Goal: Information Seeking & Learning: Learn about a topic

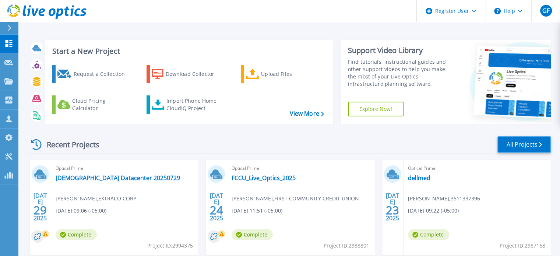
click at [508, 137] on link "All Projects" at bounding box center [523, 144] width 53 height 17
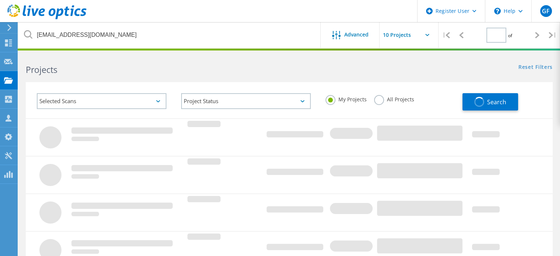
type input "1"
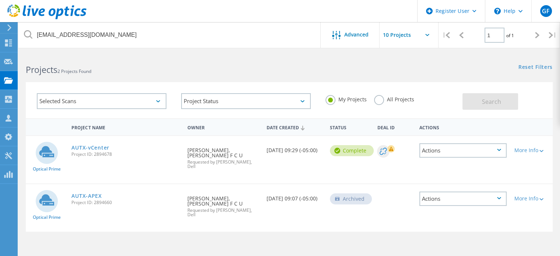
scroll to position [41, 0]
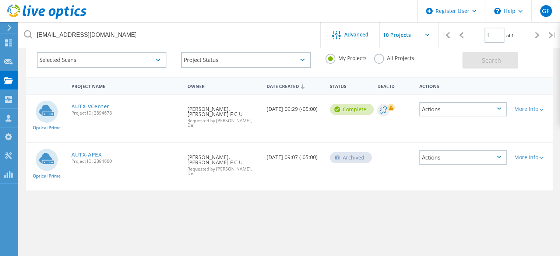
click at [85, 152] on link "AUTX-APEX" at bounding box center [86, 154] width 30 height 5
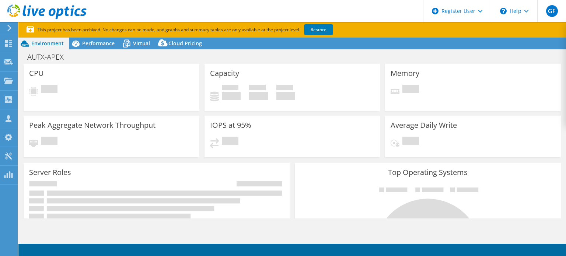
select select "USD"
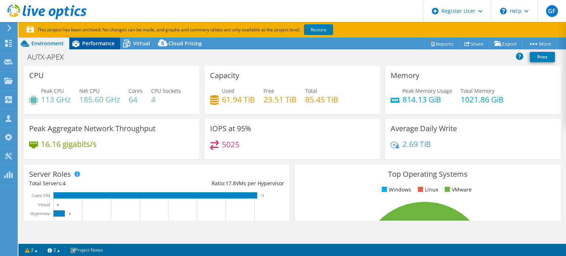
click at [100, 42] on span "Performance" at bounding box center [98, 43] width 32 height 7
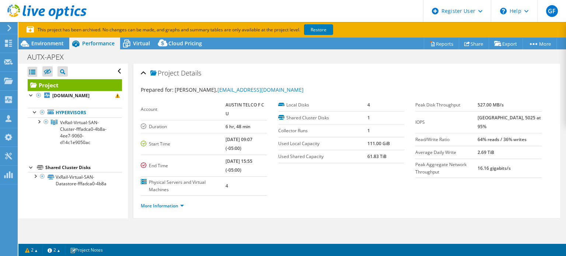
click at [250, 176] on td "4" at bounding box center [246, 185] width 42 height 19
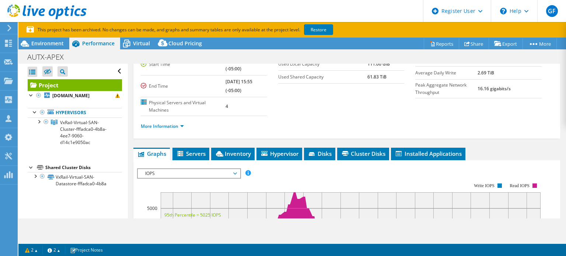
scroll to position [82, 0]
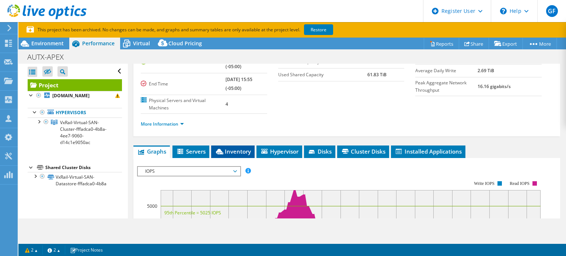
click at [242, 148] on span "Inventory" at bounding box center [233, 151] width 36 height 7
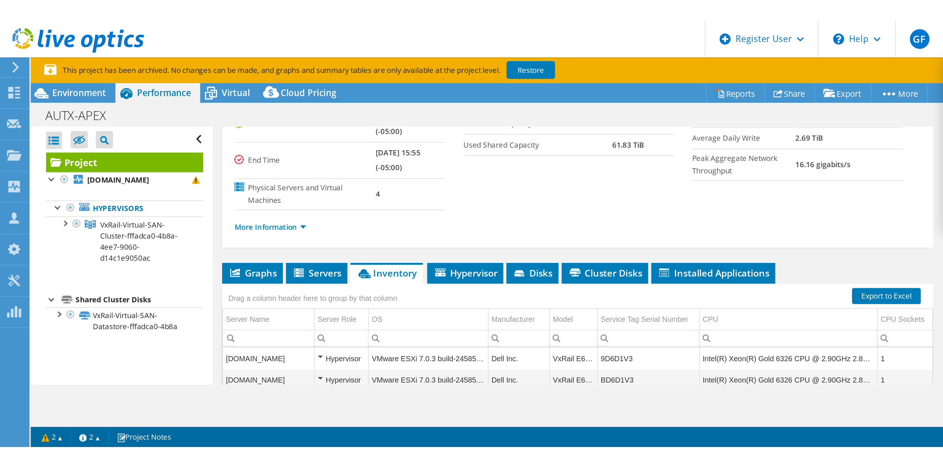
scroll to position [161, 0]
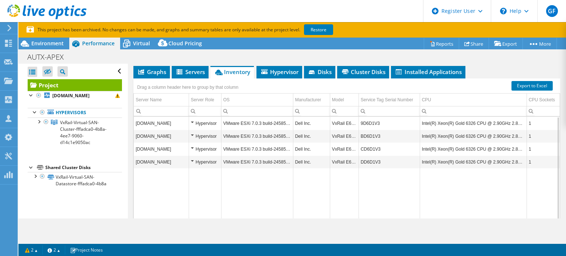
click at [266, 155] on td "VMware ESXi 7.0.3 build-24585291" at bounding box center [257, 161] width 72 height 13
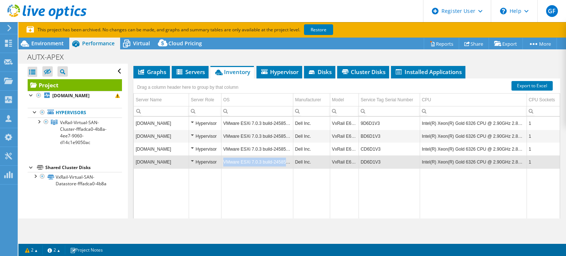
click at [266, 155] on td "VMware ESXi 7.0.3 build-24585291" at bounding box center [257, 161] width 72 height 13
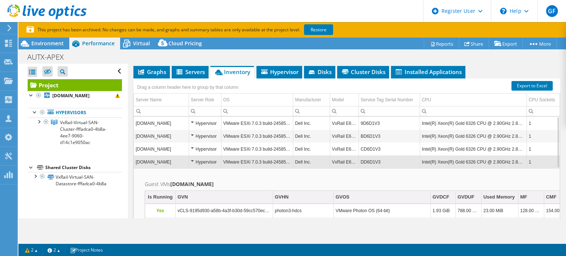
click at [256, 155] on td "VMware ESXi 7.0.3 build-24585291" at bounding box center [257, 161] width 72 height 13
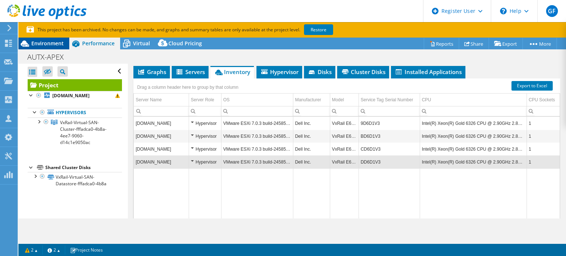
click at [50, 48] on div "Environment" at bounding box center [43, 44] width 51 height 12
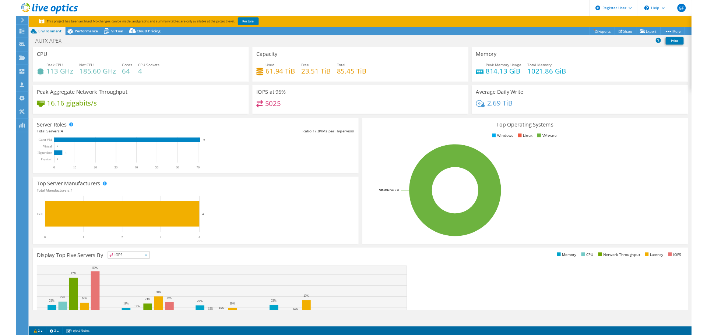
scroll to position [0, 0]
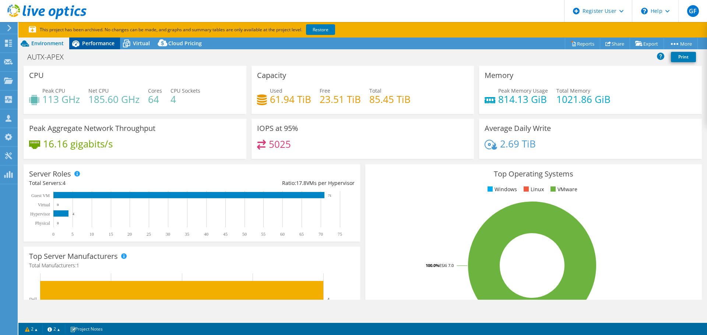
click at [88, 46] on span "Performance" at bounding box center [98, 43] width 32 height 7
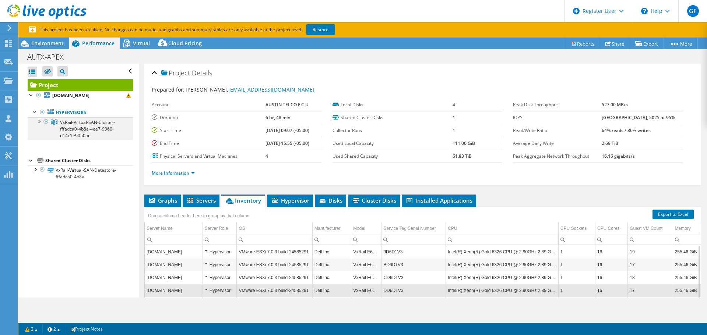
click at [39, 123] on div at bounding box center [38, 120] width 7 height 7
click at [142, 46] on span "Virtual" at bounding box center [141, 43] width 17 height 7
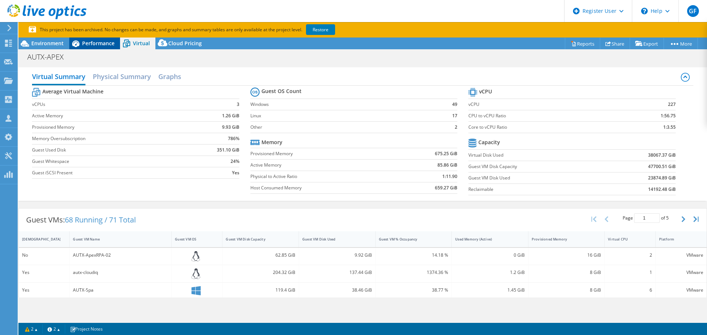
click at [81, 43] on icon at bounding box center [75, 43] width 13 height 13
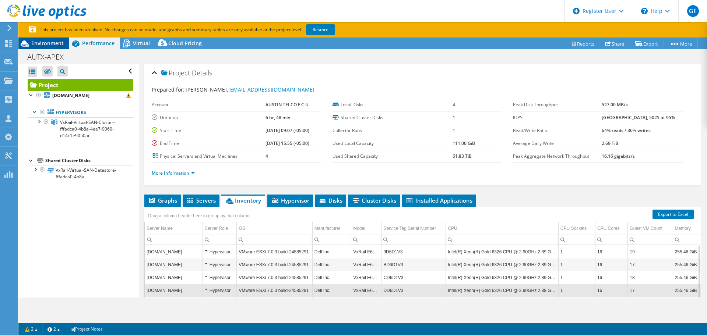
click at [42, 48] on div "Environment" at bounding box center [43, 44] width 51 height 12
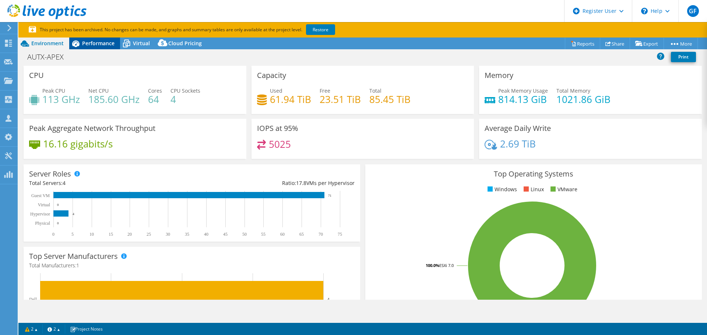
click at [102, 41] on span "Performance" at bounding box center [98, 43] width 32 height 7
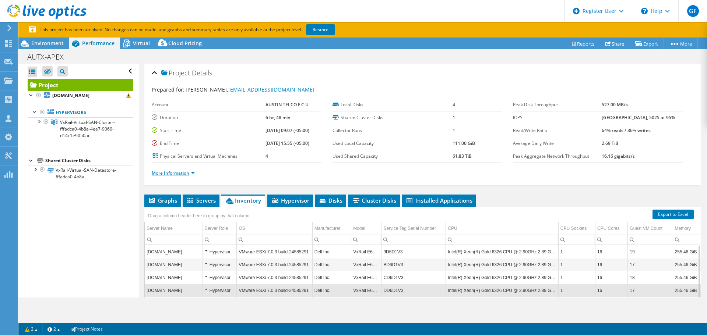
click at [165, 172] on link "More Information" at bounding box center [173, 173] width 43 height 6
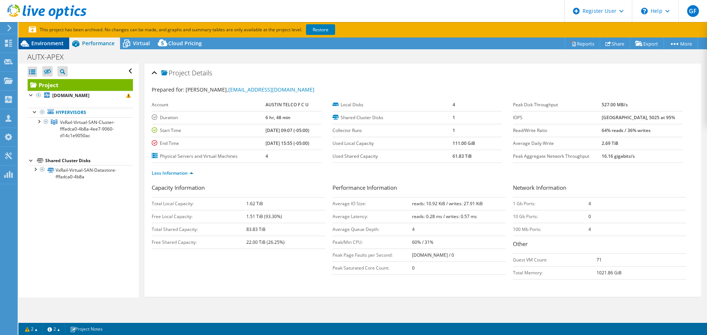
click at [39, 43] on span "Environment" at bounding box center [47, 43] width 32 height 7
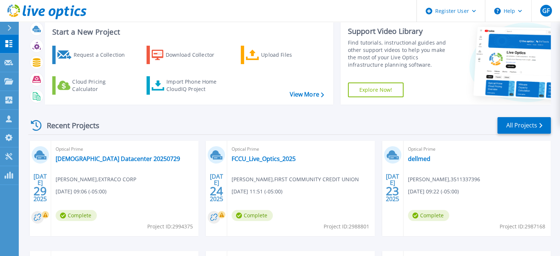
scroll to position [15, 0]
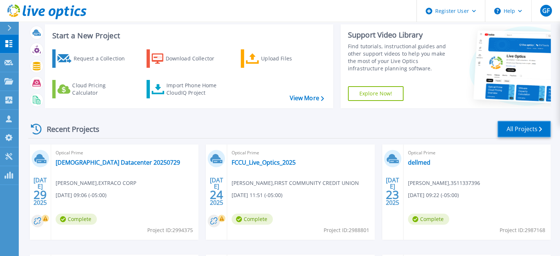
click at [525, 137] on link "All Projects" at bounding box center [523, 129] width 53 height 17
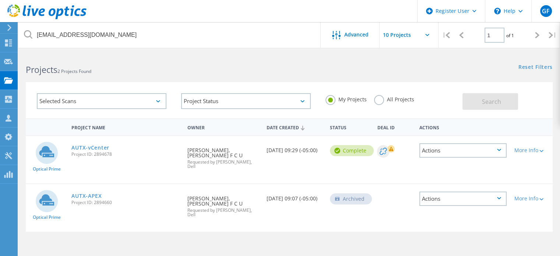
scroll to position [82, 0]
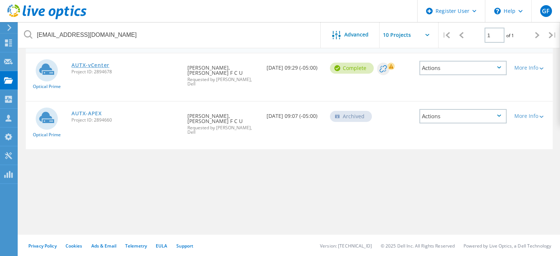
click at [95, 67] on link "AUTX-vCenter" at bounding box center [90, 65] width 38 height 5
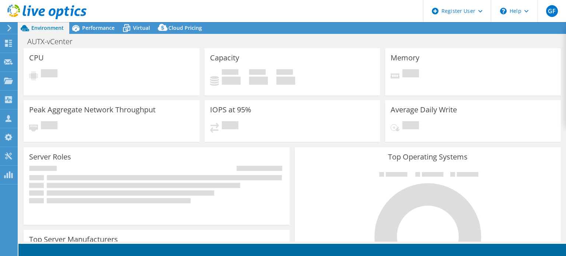
select select "USD"
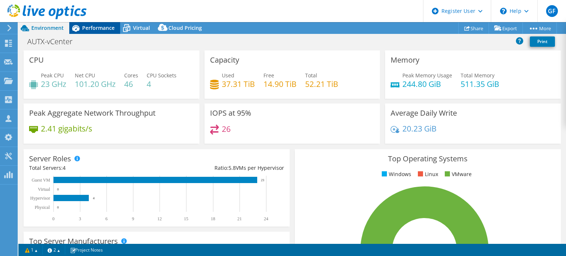
click at [87, 28] on span "Performance" at bounding box center [98, 27] width 32 height 7
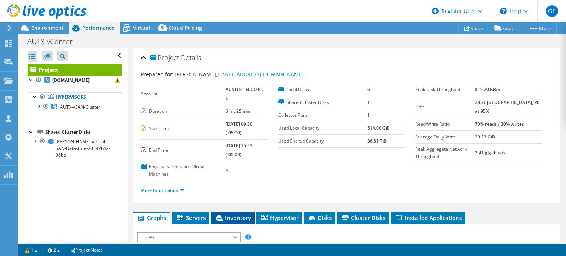
click at [229, 212] on li "Inventory" at bounding box center [232, 218] width 43 height 13
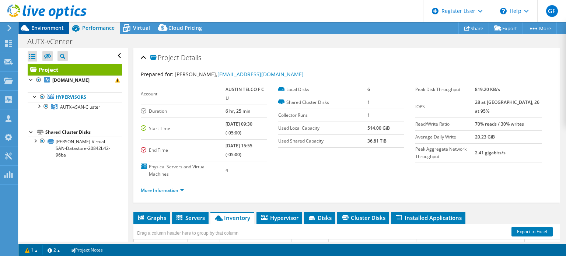
click at [62, 26] on span "Environment" at bounding box center [47, 27] width 32 height 7
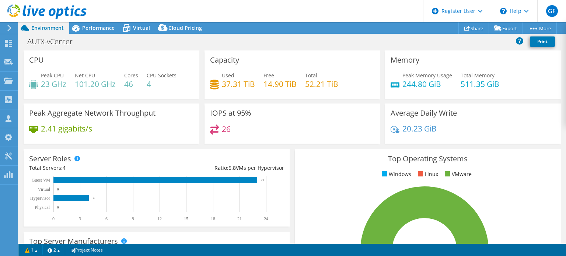
click at [268, 120] on div "IOPS at 95% 26" at bounding box center [292, 123] width 176 height 40
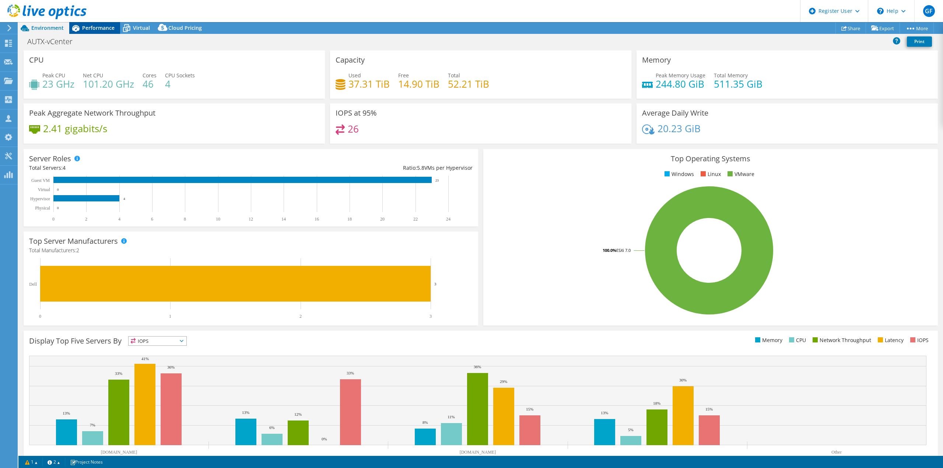
click at [86, 28] on span "Performance" at bounding box center [98, 27] width 32 height 7
